Goal: Find specific page/section: Find specific page/section

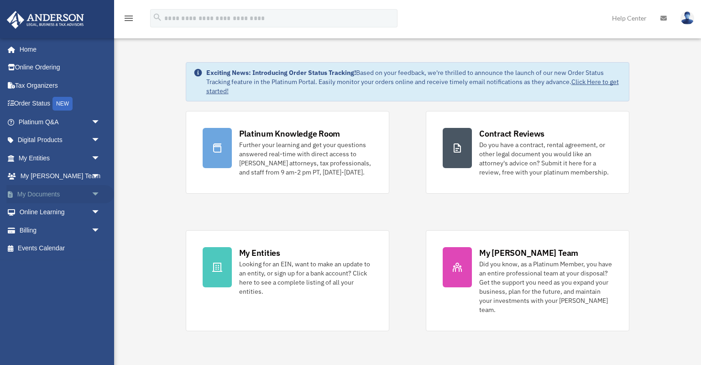
click at [28, 194] on link "My Documents arrow_drop_down" at bounding box center [60, 194] width 108 height 18
click at [96, 192] on span "arrow_drop_down" at bounding box center [100, 194] width 18 height 19
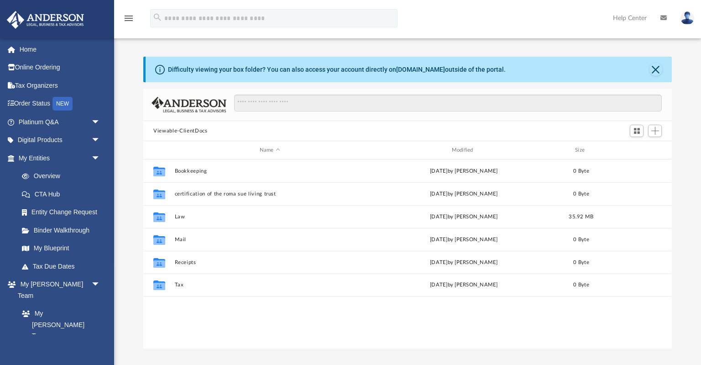
scroll to position [207, 528]
click at [662, 68] on button "Close" at bounding box center [656, 69] width 13 height 13
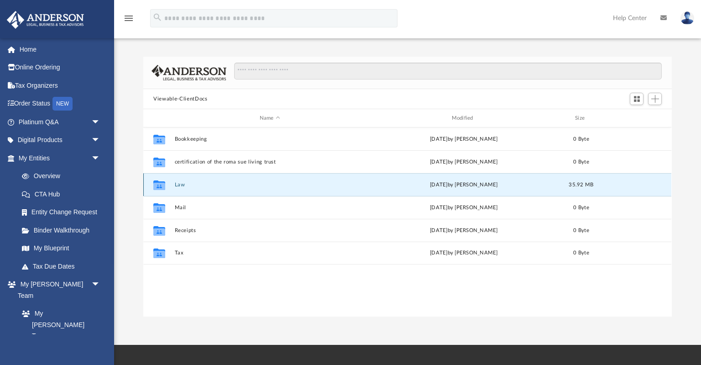
click at [178, 185] on button "Law" at bounding box center [270, 185] width 190 height 6
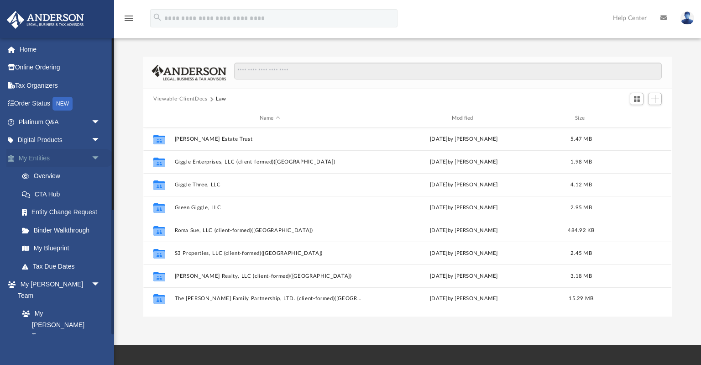
click at [43, 156] on link "My Entities arrow_drop_down" at bounding box center [60, 158] width 108 height 18
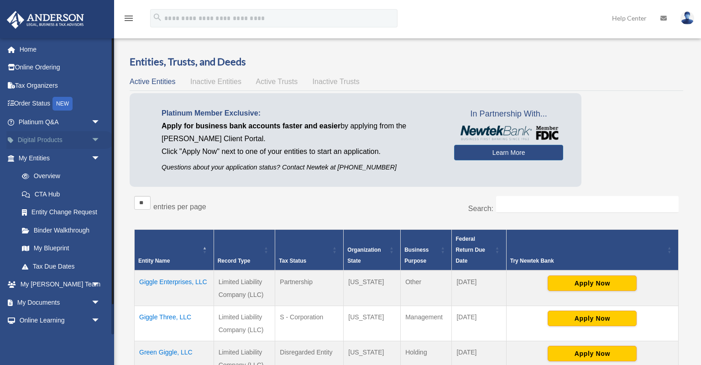
click at [97, 139] on span "arrow_drop_down" at bounding box center [100, 140] width 18 height 19
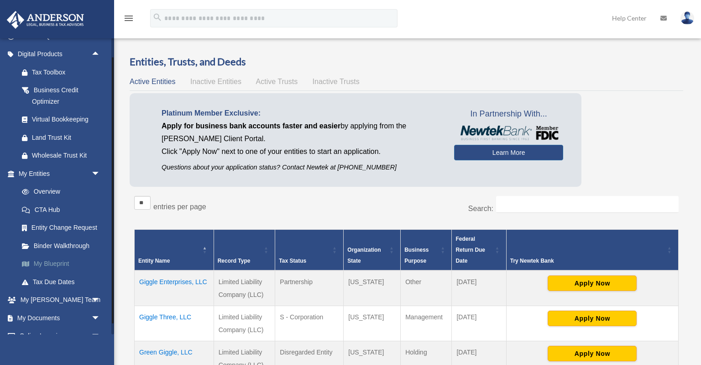
scroll to position [131, 0]
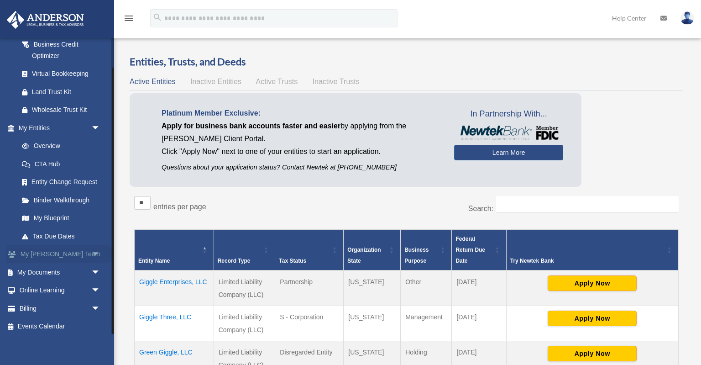
click at [94, 252] on span "arrow_drop_down" at bounding box center [100, 254] width 18 height 19
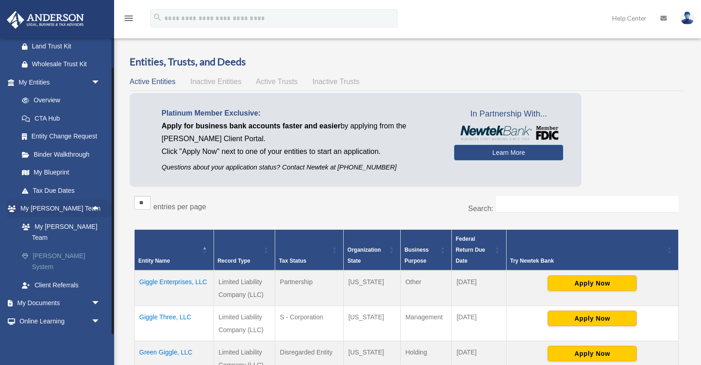
scroll to position [188, 0]
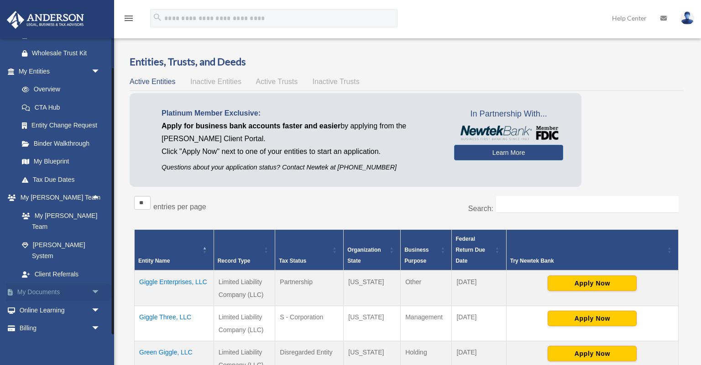
click at [97, 283] on span "arrow_drop_down" at bounding box center [100, 292] width 18 height 19
click at [40, 301] on link "Box" at bounding box center [63, 310] width 101 height 18
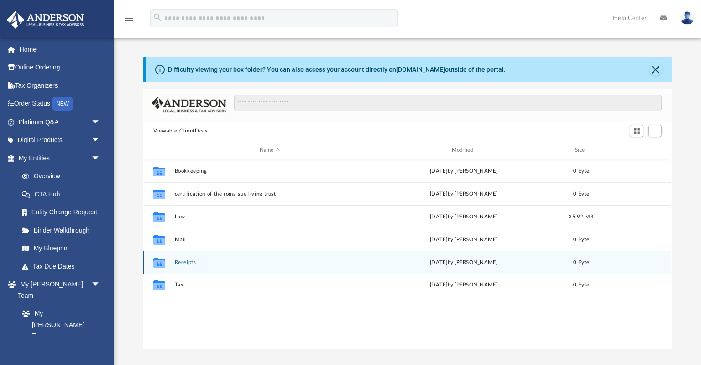
scroll to position [207, 528]
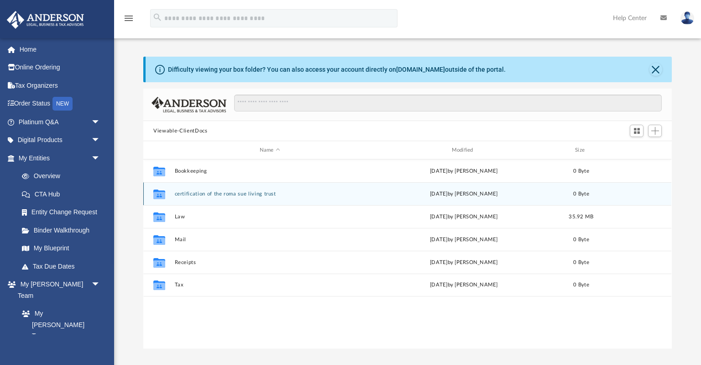
click at [335, 190] on div "Collaborated Folder certification of the roma sue living trust today by Sue Ste…" at bounding box center [407, 193] width 528 height 23
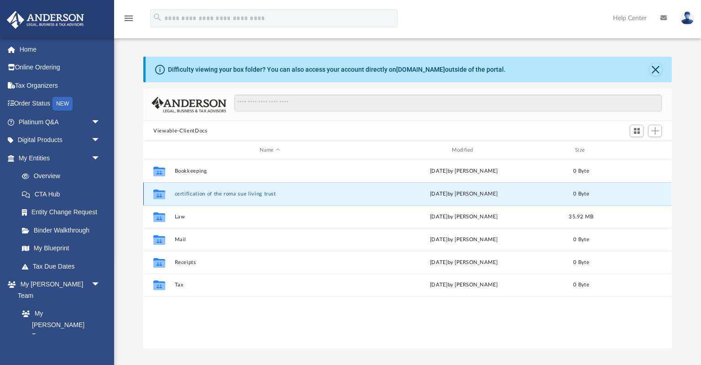
click at [260, 194] on button "certification of the roma sue living trust" at bounding box center [270, 194] width 190 height 6
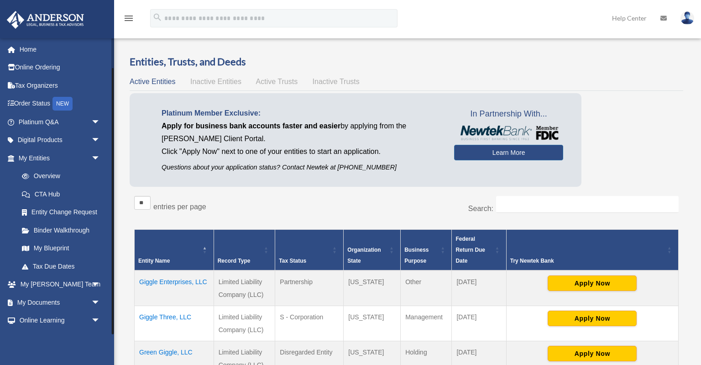
scroll to position [33, 0]
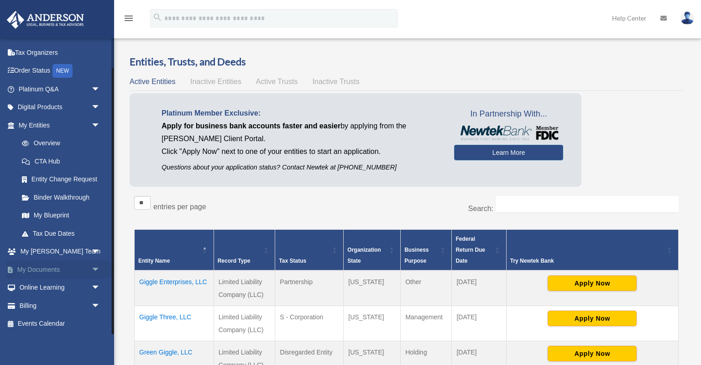
click at [92, 267] on span "arrow_drop_down" at bounding box center [100, 269] width 18 height 19
click at [28, 286] on span at bounding box center [30, 287] width 6 height 6
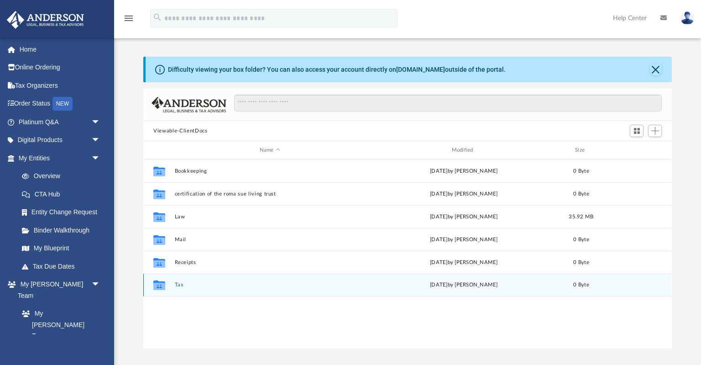
scroll to position [207, 528]
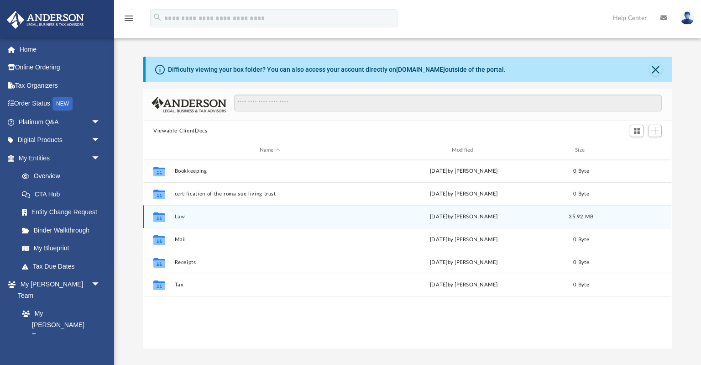
click at [177, 220] on div "Collaborated Folder Law today by Mercy Solon 35.92 MB" at bounding box center [407, 216] width 528 height 23
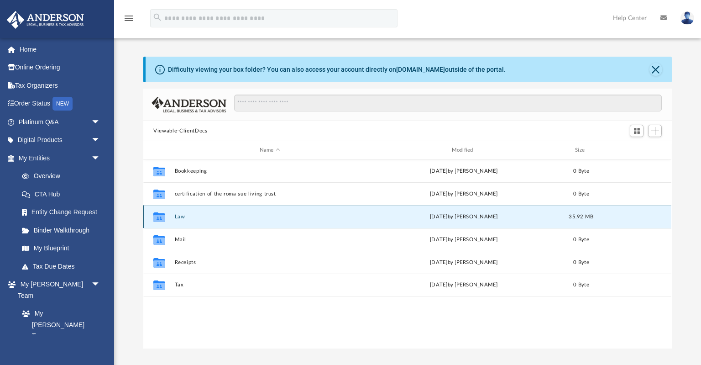
click at [181, 213] on div "Collaborated Folder Law today by Mercy Solon 35.92 MB" at bounding box center [407, 216] width 528 height 23
click at [158, 215] on icon "grid" at bounding box center [159, 217] width 12 height 7
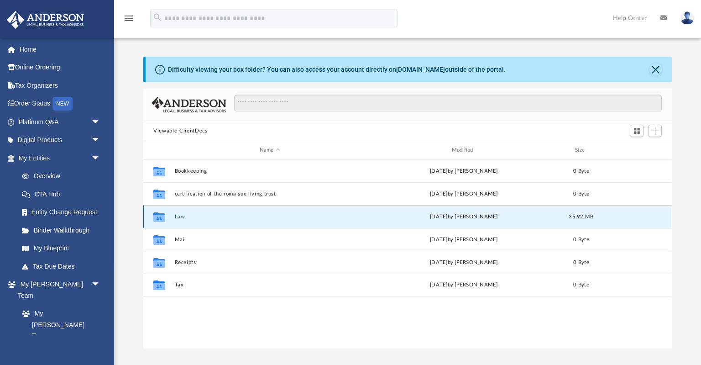
click at [188, 216] on button "Law" at bounding box center [270, 217] width 190 height 6
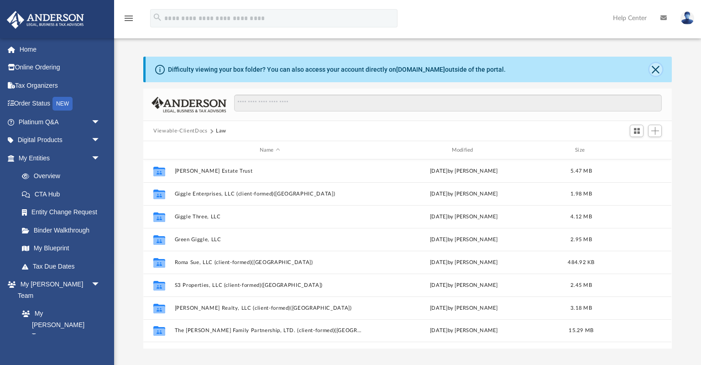
click at [659, 72] on button "Close" at bounding box center [656, 69] width 13 height 13
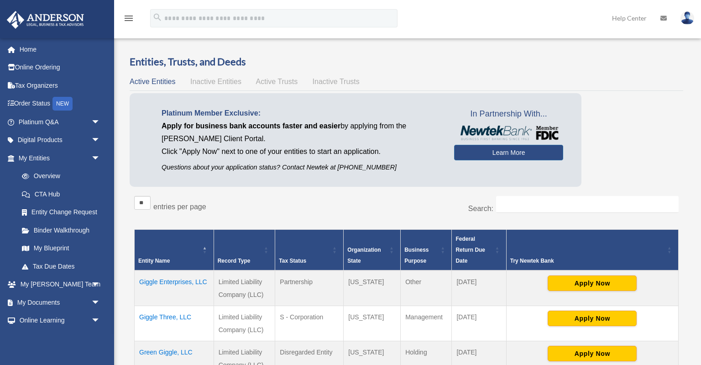
scroll to position [33, 0]
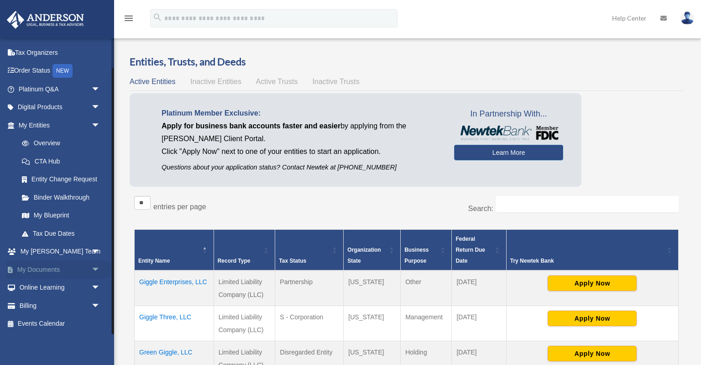
click at [40, 264] on link "My Documents arrow_drop_down" at bounding box center [60, 269] width 108 height 18
click at [92, 269] on span "arrow_drop_down" at bounding box center [100, 269] width 18 height 19
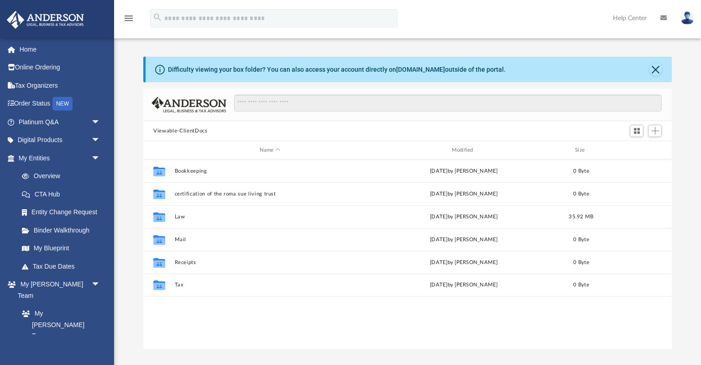
scroll to position [207, 528]
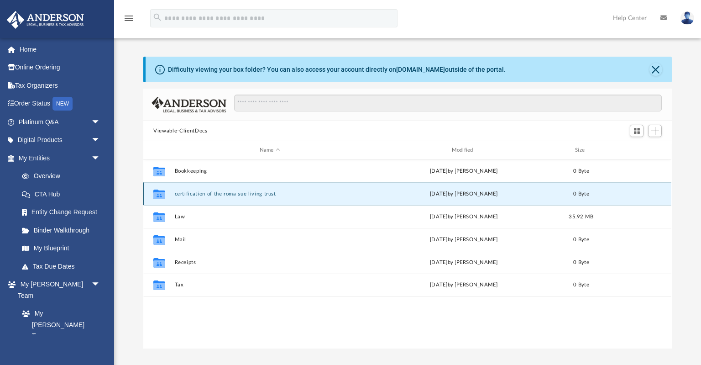
click at [227, 191] on button "certification of the roma sue living trust" at bounding box center [270, 194] width 190 height 6
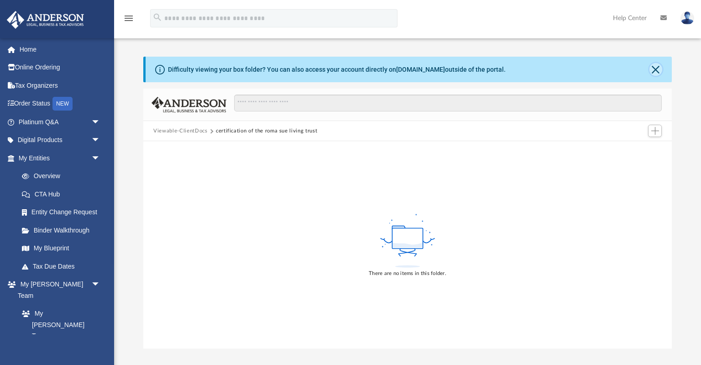
click at [658, 67] on button "Close" at bounding box center [656, 69] width 13 height 13
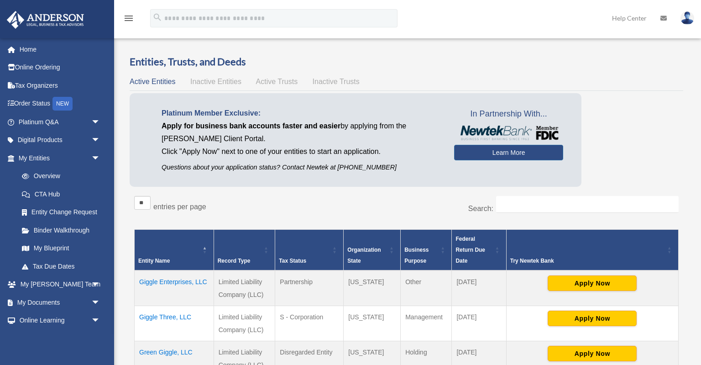
scroll to position [33, 0]
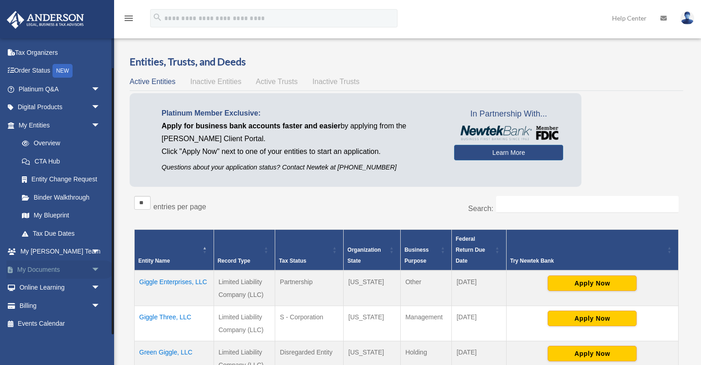
click at [98, 269] on span "arrow_drop_down" at bounding box center [100, 269] width 18 height 19
click at [43, 286] on link "Box" at bounding box center [63, 287] width 101 height 18
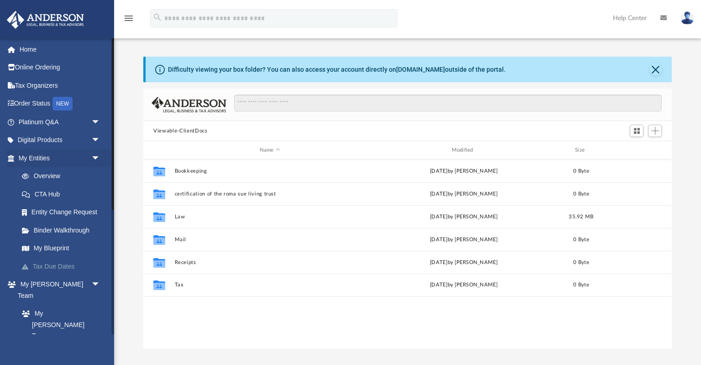
scroll to position [207, 528]
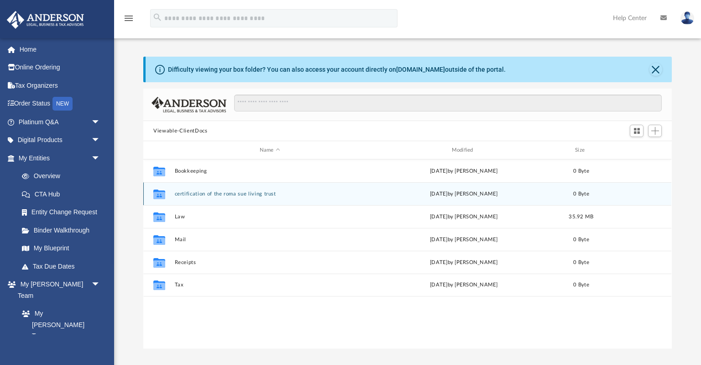
click at [162, 196] on icon "grid" at bounding box center [159, 194] width 12 height 10
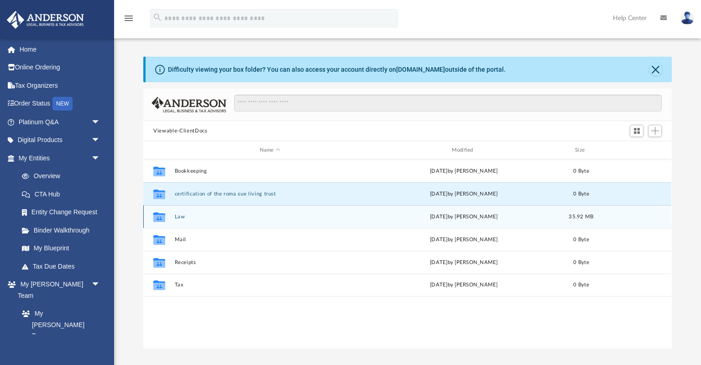
drag, startPoint x: 202, startPoint y: 194, endPoint x: 198, endPoint y: 217, distance: 23.6
click at [198, 217] on div "Collaborated Folder Bookkeeping [DATE] by [PERSON_NAME] 0 Byte Collaborated Fol…" at bounding box center [407, 227] width 528 height 137
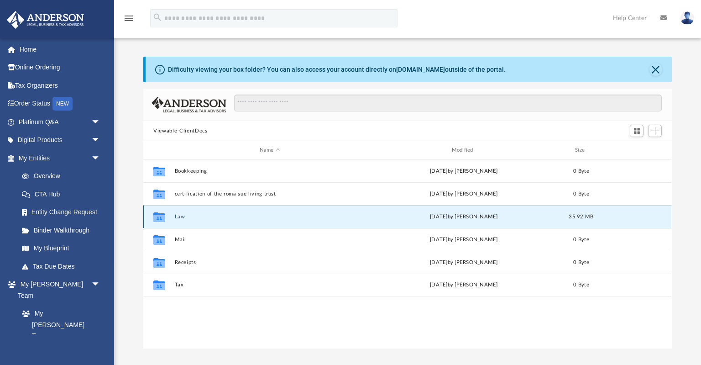
click at [232, 215] on button "Law" at bounding box center [270, 217] width 190 height 6
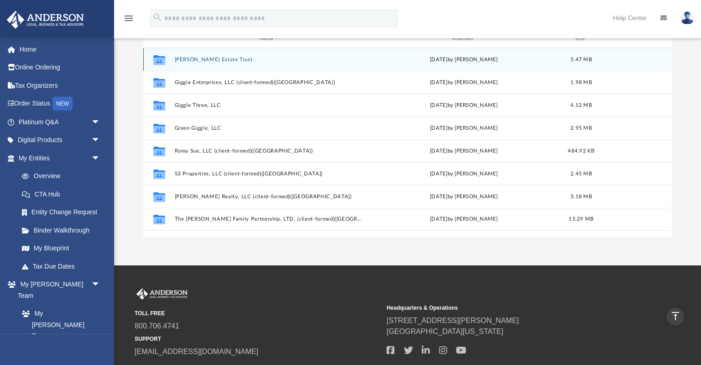
scroll to position [96, 0]
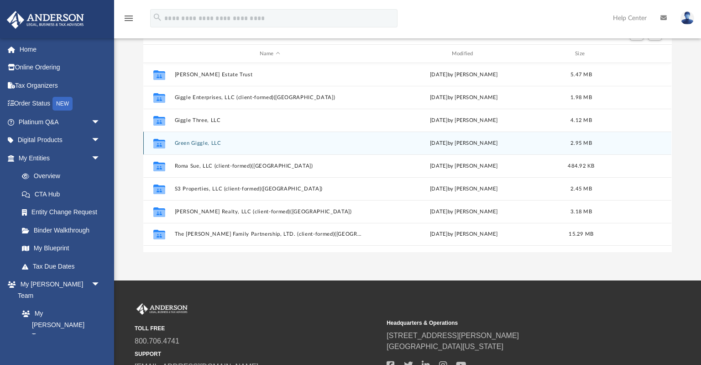
click at [226, 140] on div "Collaborated Folder Green Giggle, LLC [DATE] by [PERSON_NAME] 2.95 MB" at bounding box center [407, 142] width 528 height 23
